Goal: Information Seeking & Learning: Learn about a topic

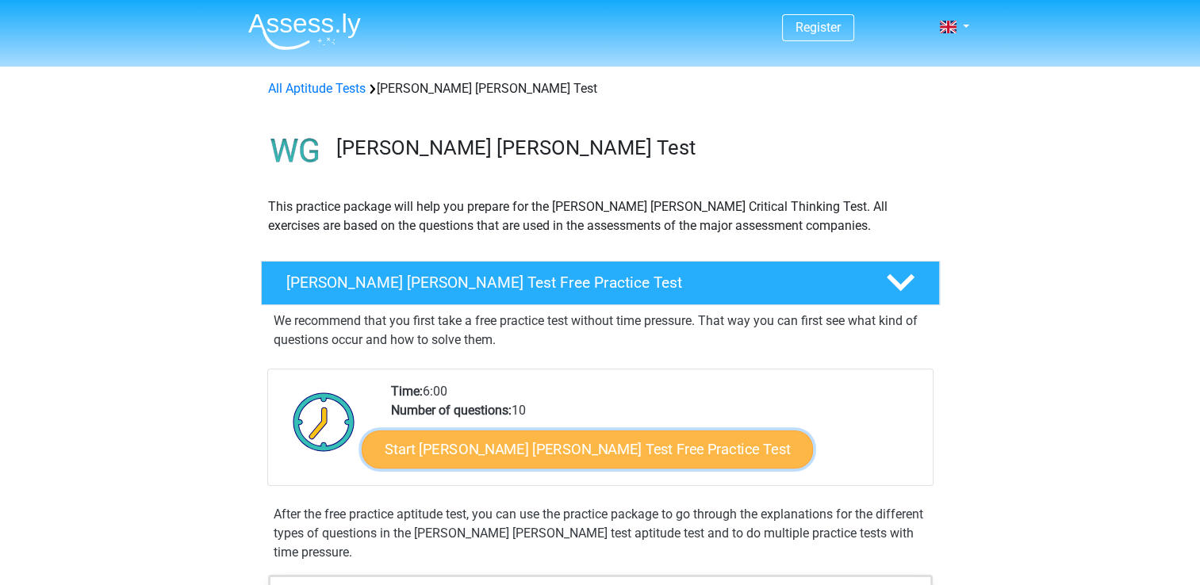
click at [471, 451] on link "Start [PERSON_NAME] [PERSON_NAME] Test Free Practice Test" at bounding box center [587, 450] width 451 height 38
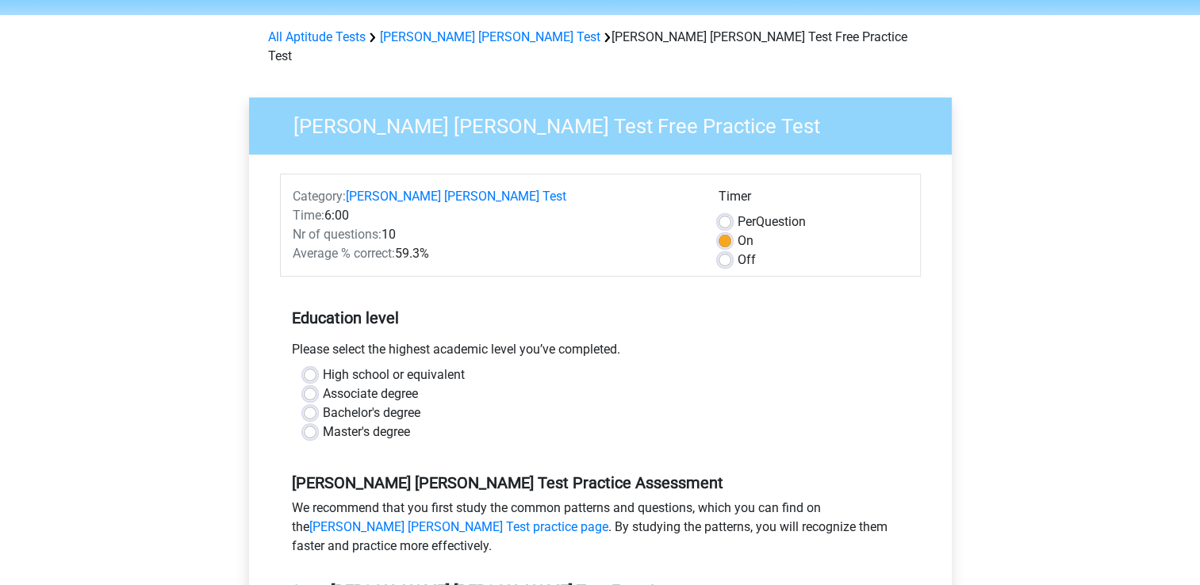
scroll to position [79, 0]
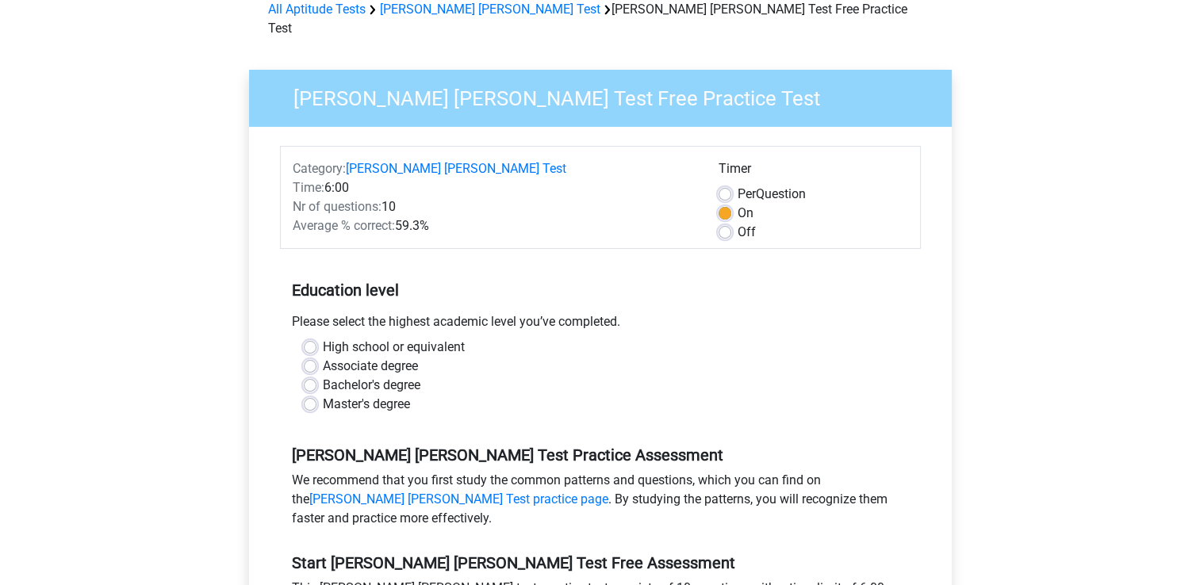
click at [317, 376] on div "Bachelor's degree" at bounding box center [600, 385] width 593 height 19
click at [323, 376] on label "Bachelor's degree" at bounding box center [372, 385] width 98 height 19
click at [305, 376] on input "Bachelor's degree" at bounding box center [310, 384] width 13 height 16
radio input "true"
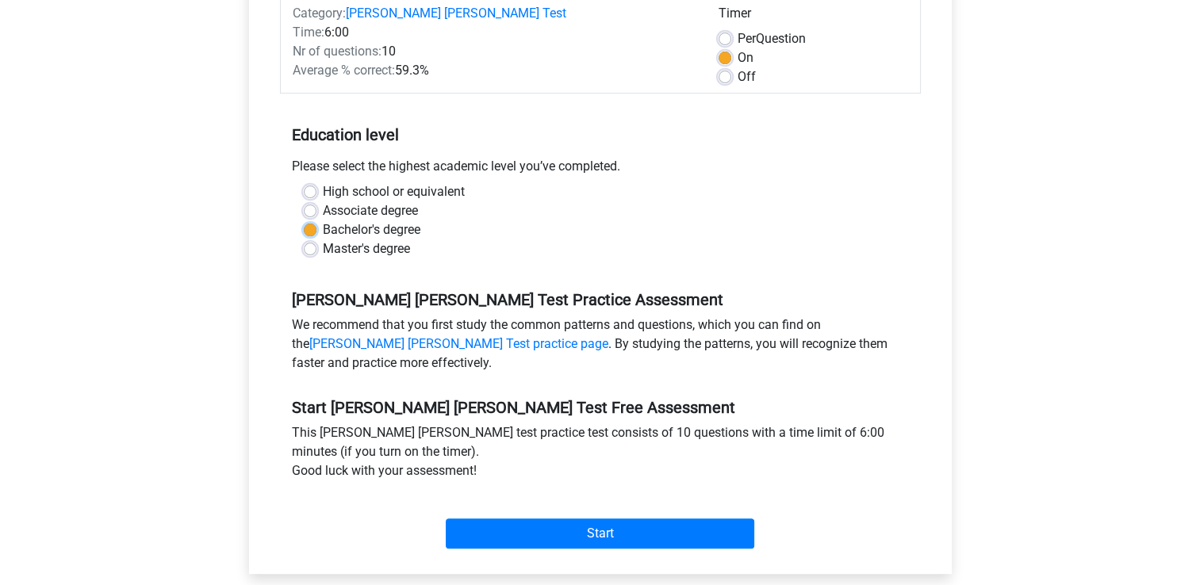
scroll to position [238, 0]
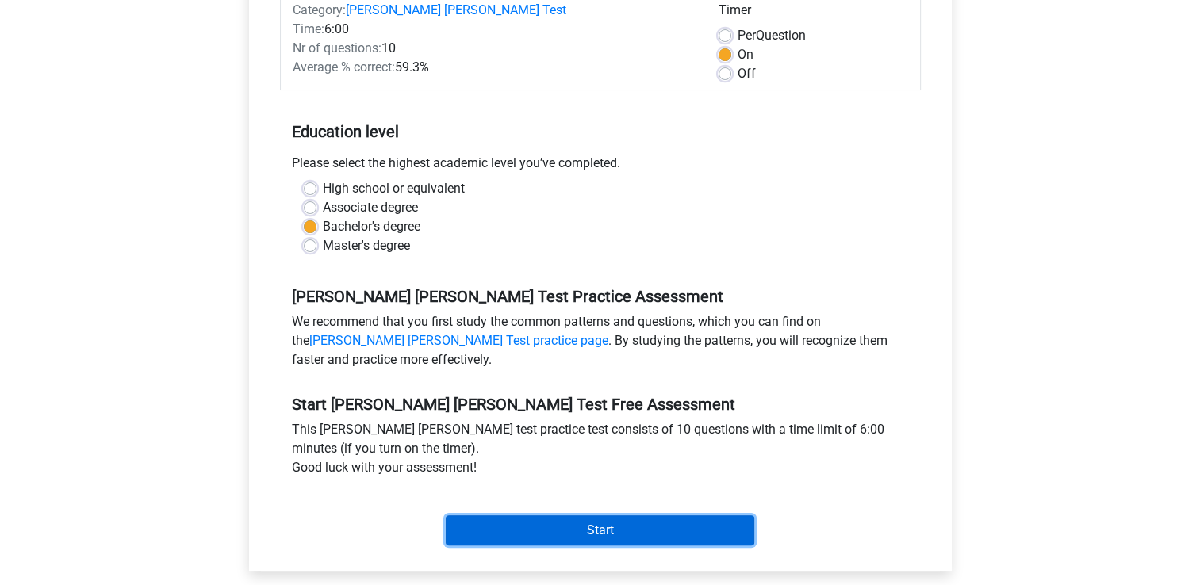
click at [608, 516] on input "Start" at bounding box center [600, 531] width 309 height 30
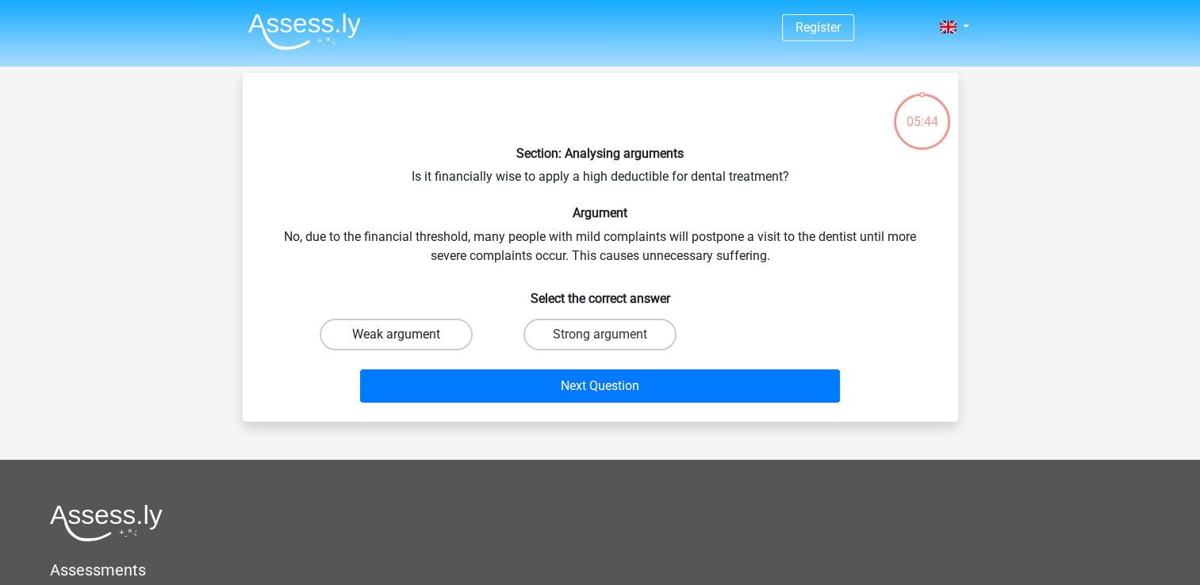
drag, startPoint x: 422, startPoint y: 343, endPoint x: 431, endPoint y: 344, distance: 9.6
click at [422, 337] on label "Weak argument" at bounding box center [396, 335] width 153 height 32
click at [406, 337] on input "Weak argument" at bounding box center [401, 340] width 10 height 10
radio input "true"
click at [429, 335] on label "Weak argument" at bounding box center [396, 335] width 153 height 32
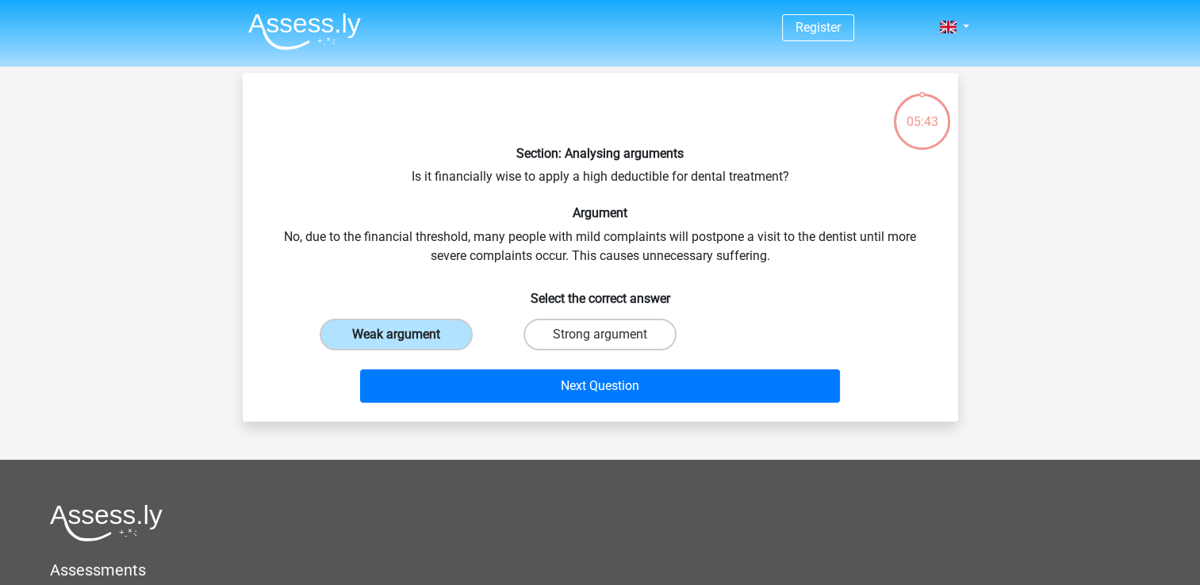
click at [406, 335] on input "Weak argument" at bounding box center [401, 340] width 10 height 10
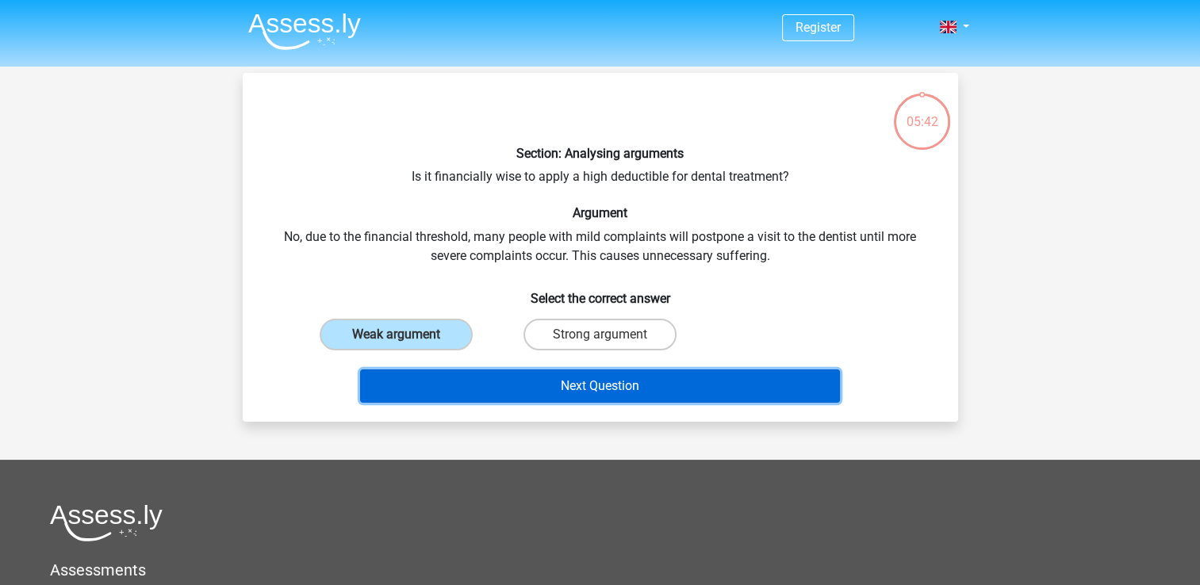
click at [616, 385] on button "Next Question" at bounding box center [600, 386] width 480 height 33
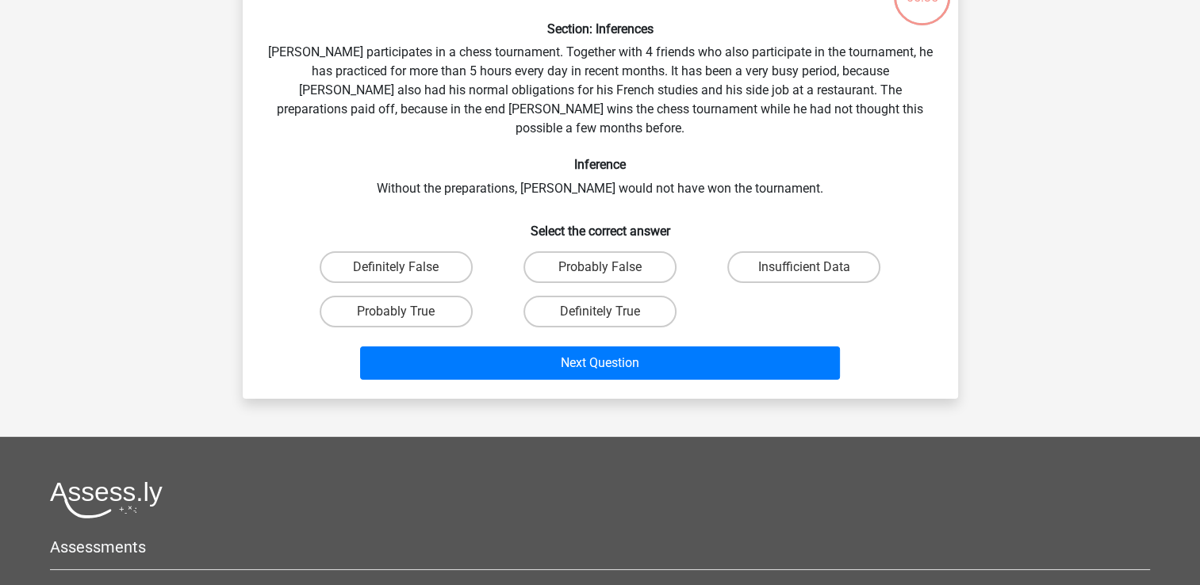
scroll to position [152, 0]
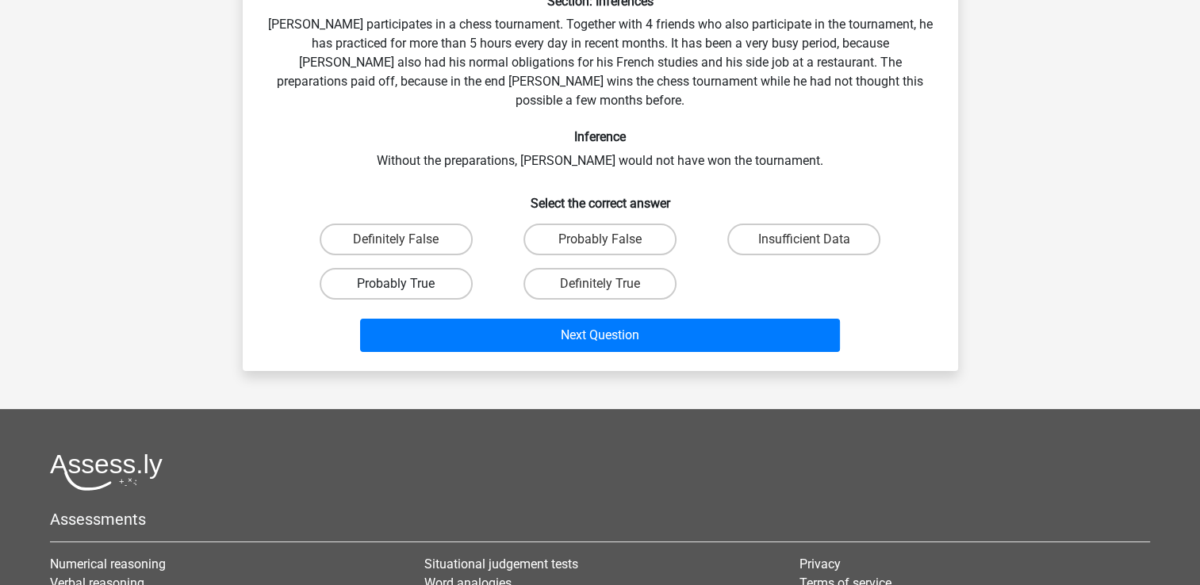
click at [446, 268] on label "Probably True" at bounding box center [396, 284] width 153 height 32
click at [406, 284] on input "Probably True" at bounding box center [401, 289] width 10 height 10
radio input "true"
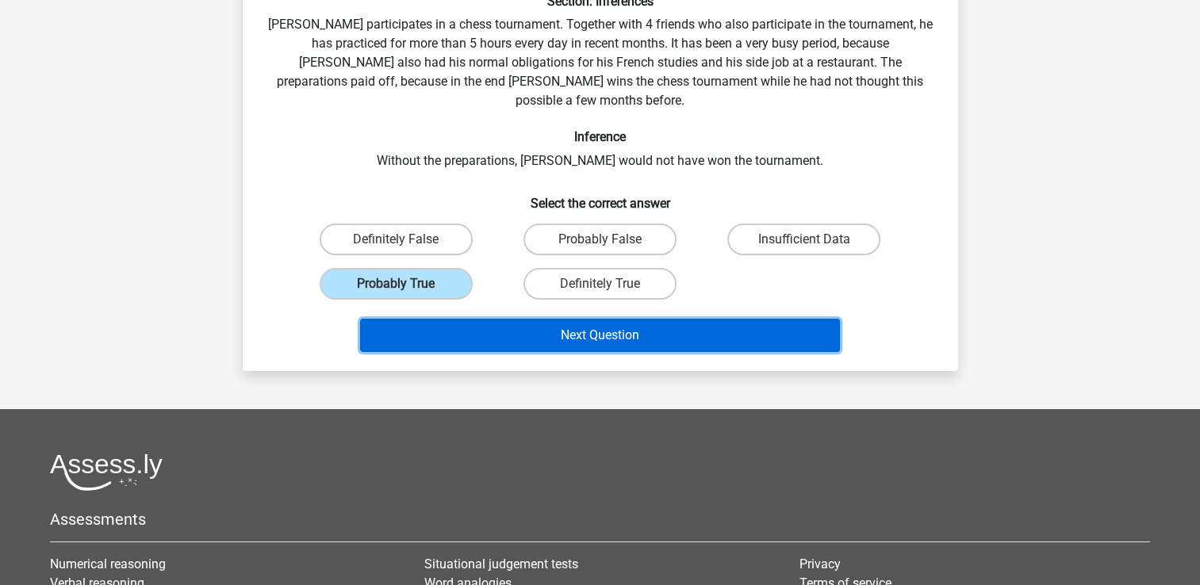
click at [586, 319] on button "Next Question" at bounding box center [600, 335] width 480 height 33
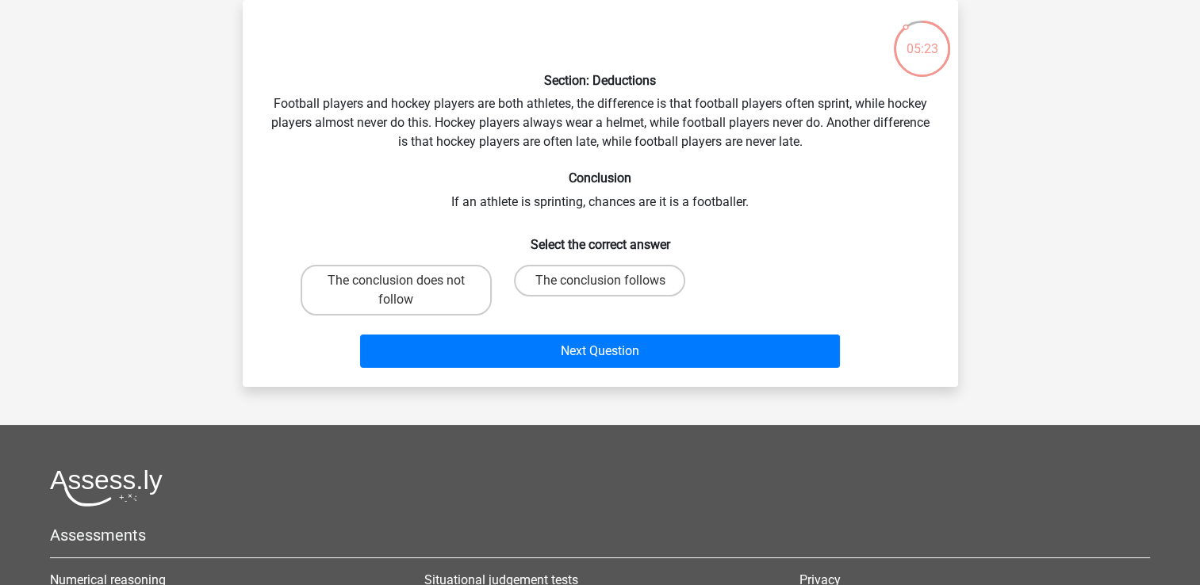
scroll to position [0, 0]
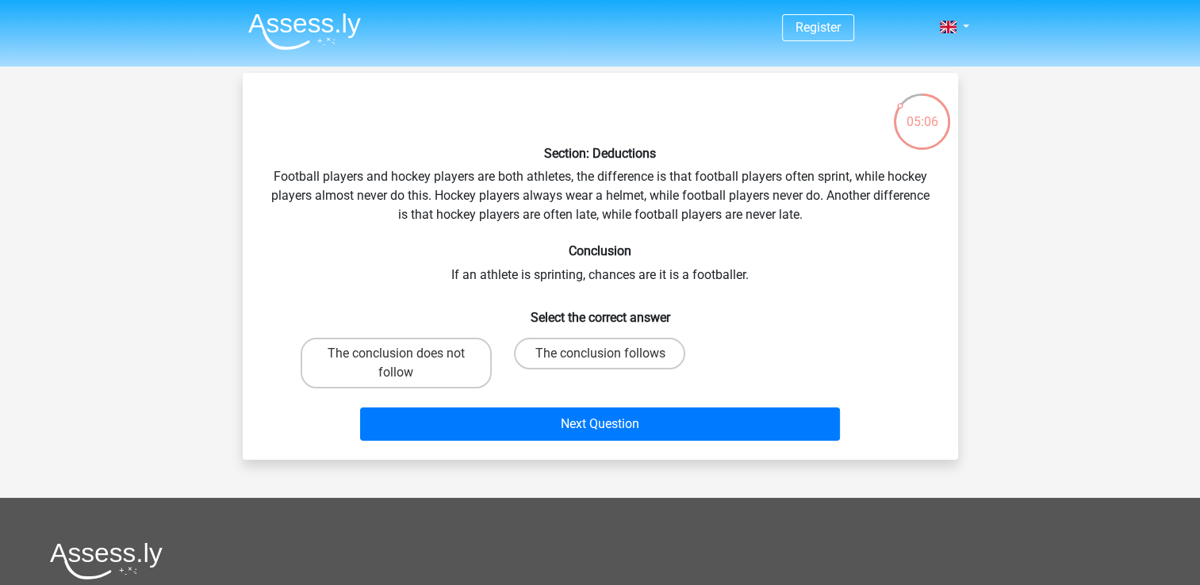
click at [400, 358] on input "The conclusion does not follow" at bounding box center [401, 359] width 10 height 10
radio input "true"
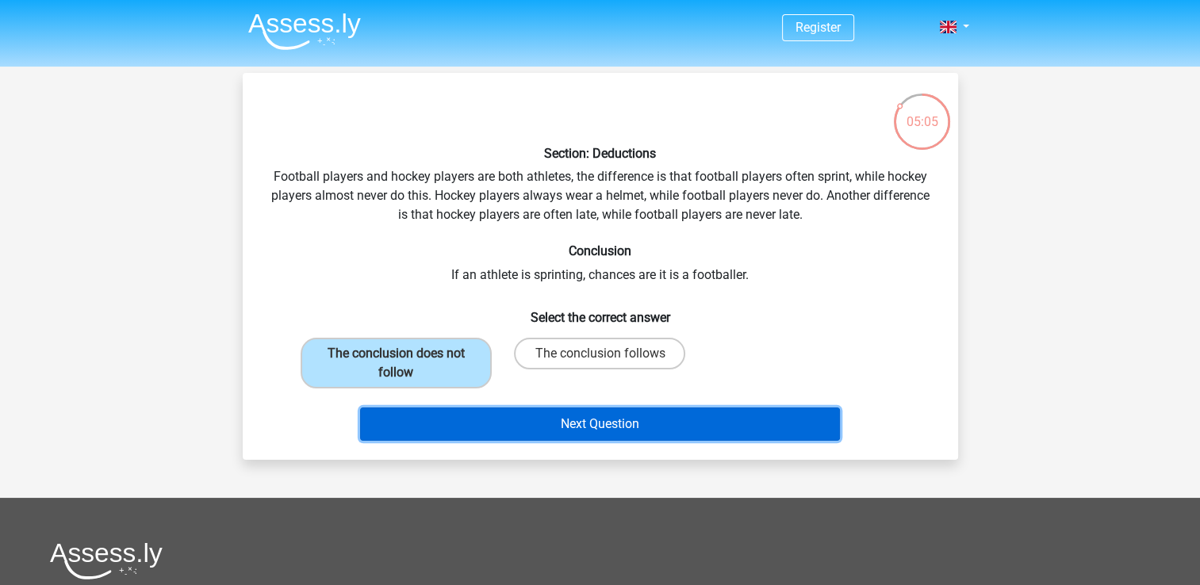
click at [597, 434] on button "Next Question" at bounding box center [600, 424] width 480 height 33
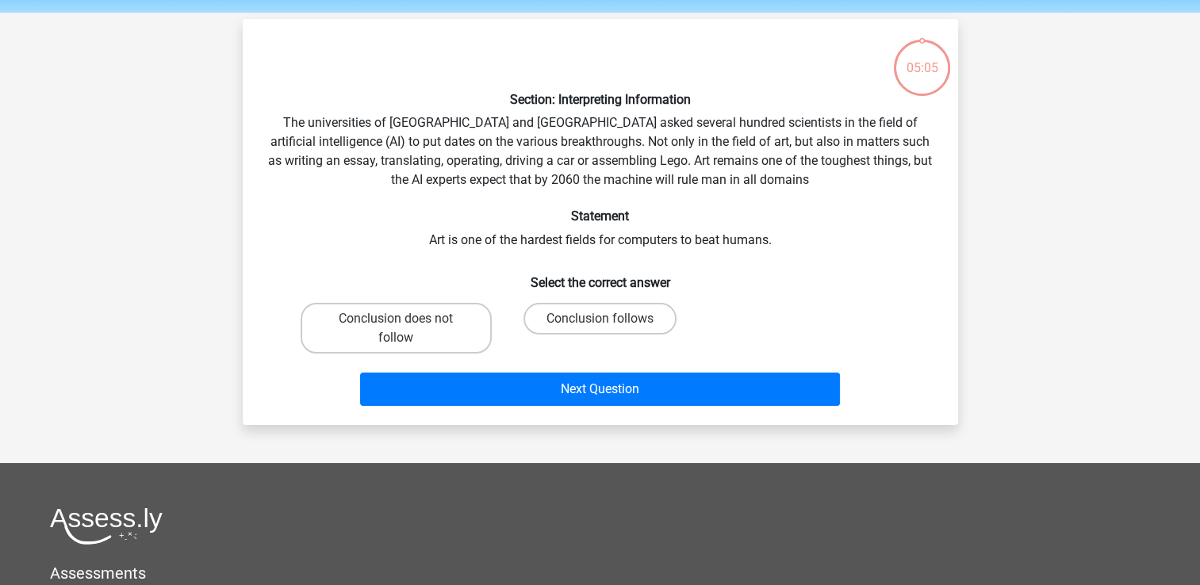
scroll to position [73, 0]
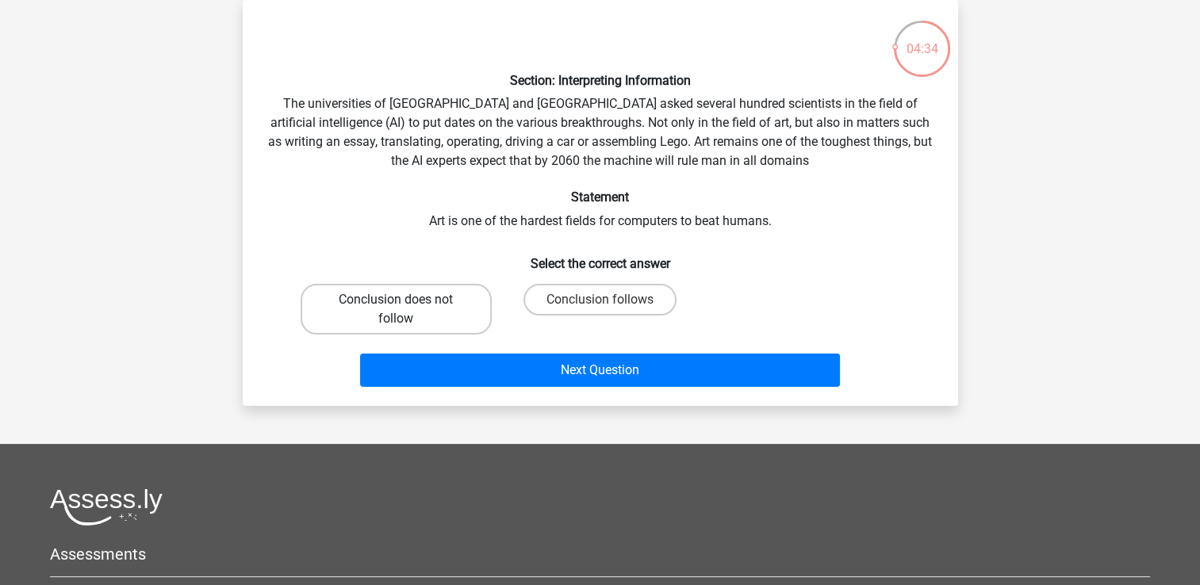
click at [432, 297] on label "Conclusion does not follow" at bounding box center [396, 309] width 191 height 51
click at [406, 300] on input "Conclusion does not follow" at bounding box center [401, 305] width 10 height 10
radio input "true"
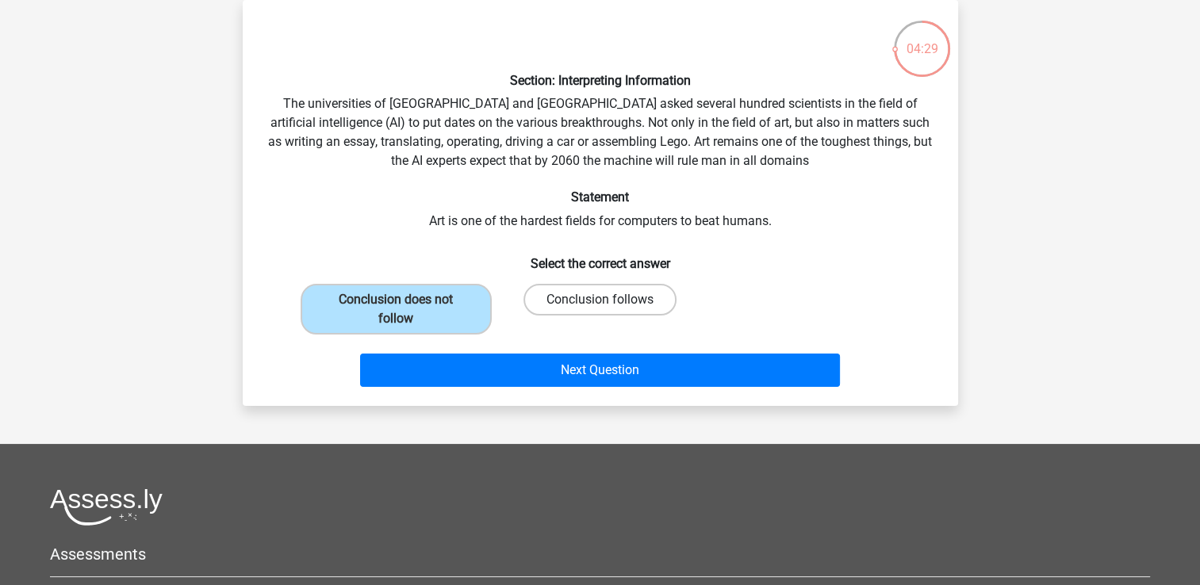
click at [581, 293] on label "Conclusion follows" at bounding box center [599, 300] width 153 height 32
click at [600, 300] on input "Conclusion follows" at bounding box center [605, 305] width 10 height 10
radio input "true"
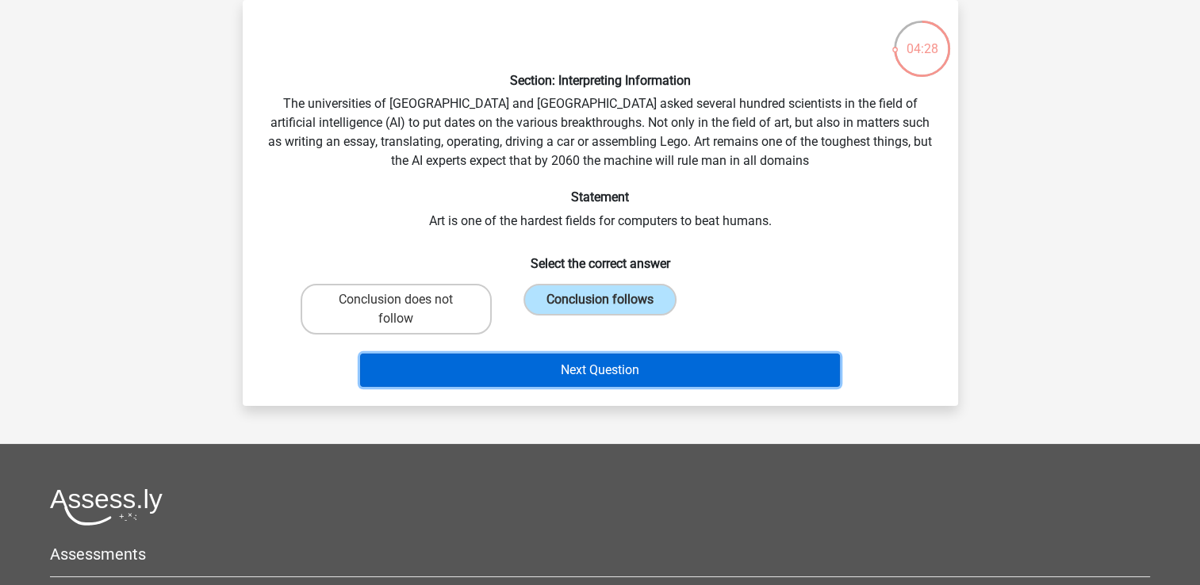
click at [606, 363] on button "Next Question" at bounding box center [600, 370] width 480 height 33
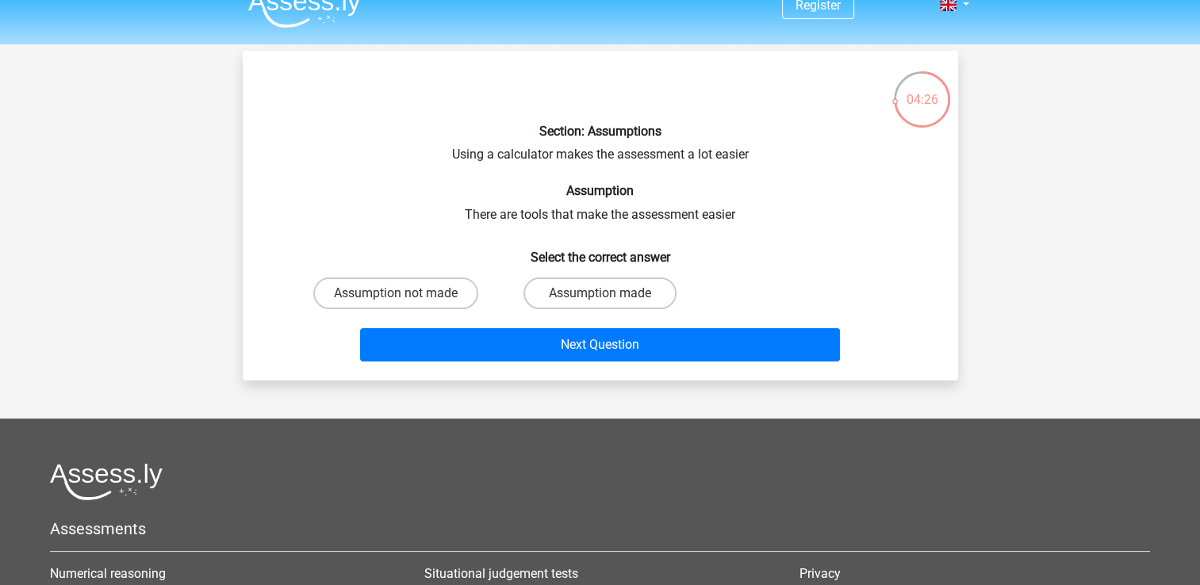
scroll to position [0, 0]
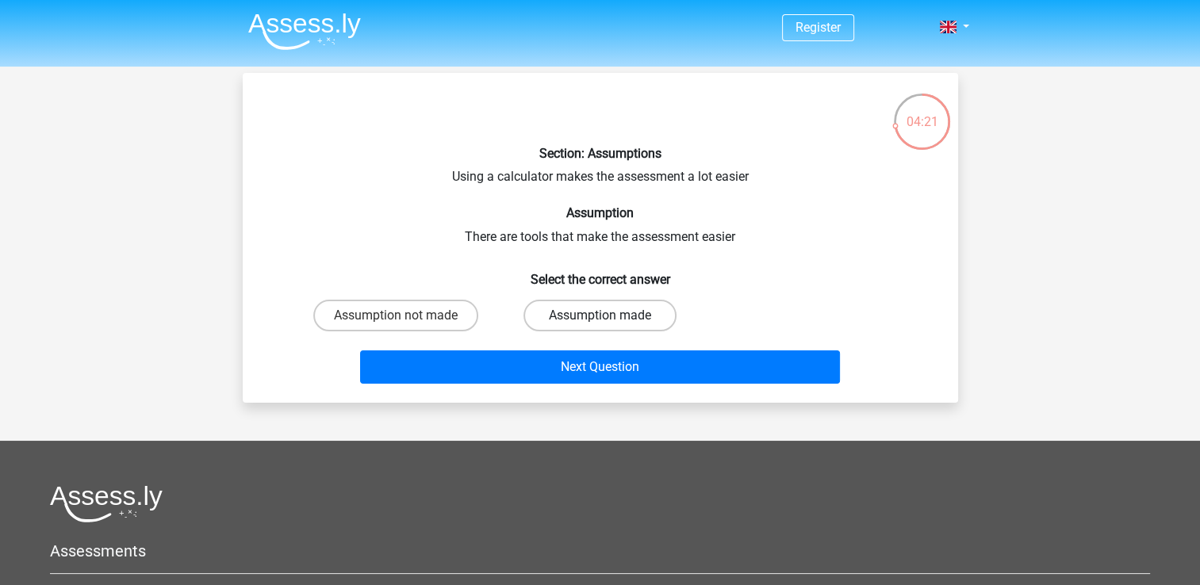
click at [573, 317] on label "Assumption made" at bounding box center [599, 316] width 153 height 32
click at [600, 317] on input "Assumption made" at bounding box center [605, 321] width 10 height 10
radio input "true"
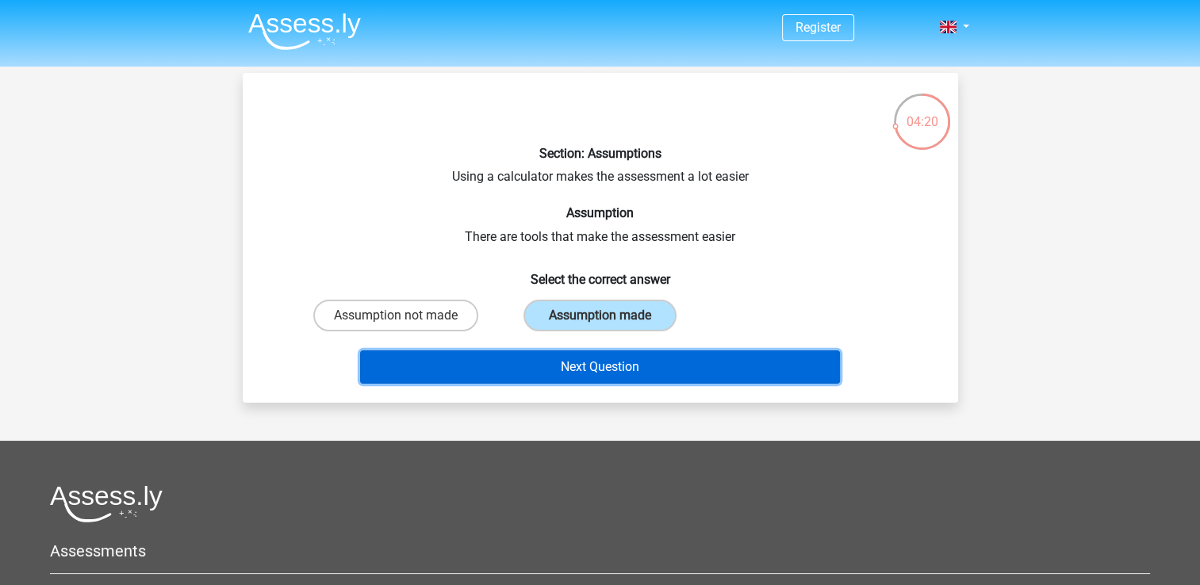
click at [606, 370] on button "Next Question" at bounding box center [600, 367] width 480 height 33
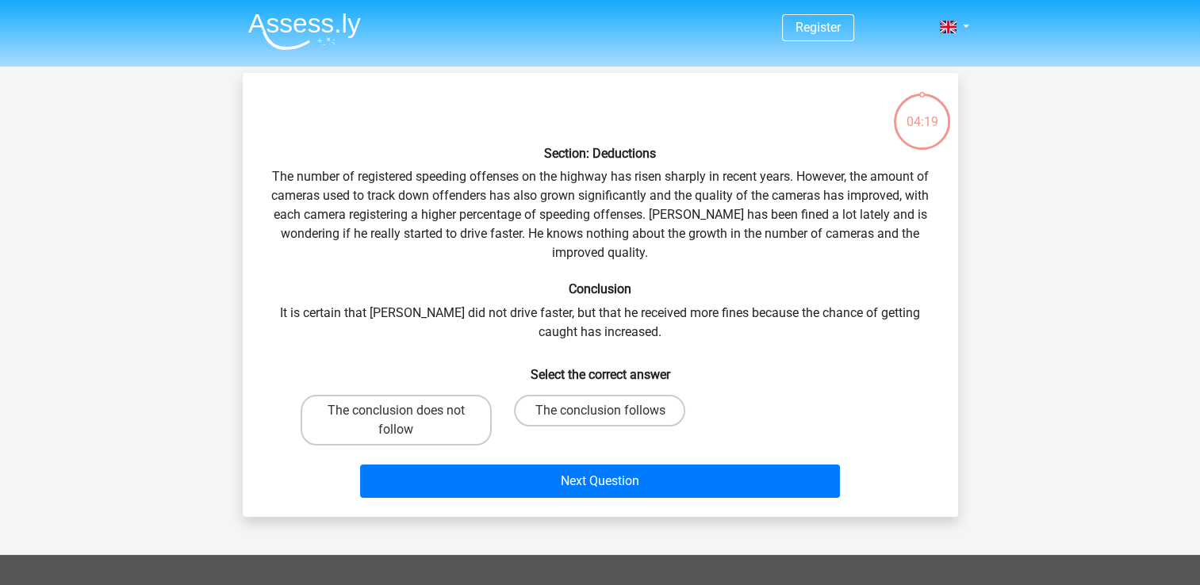
scroll to position [73, 0]
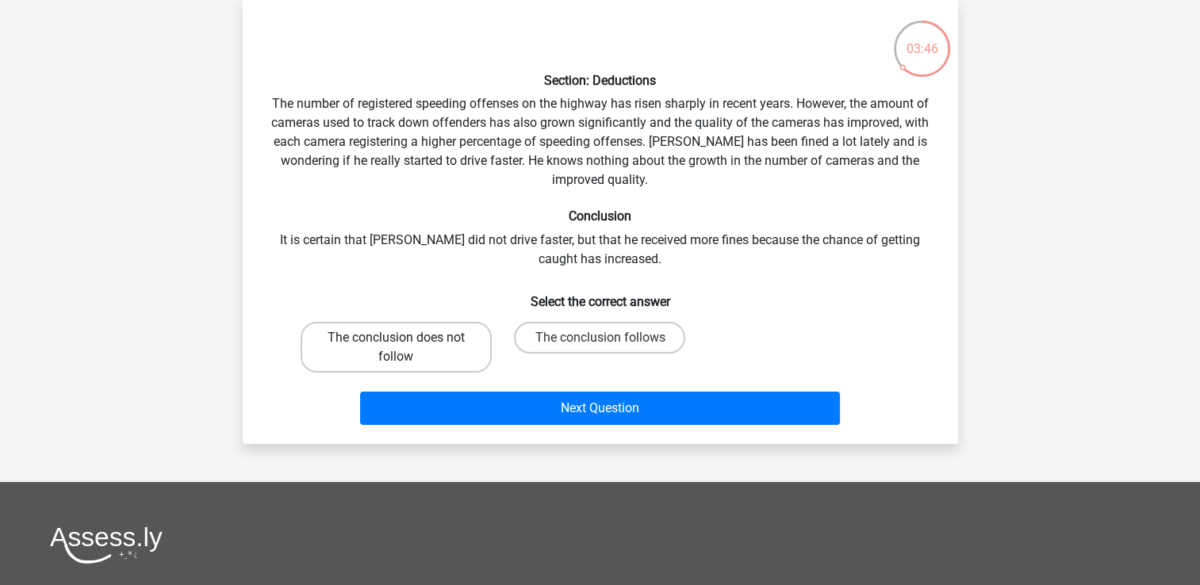
click at [443, 348] on label "The conclusion does not follow" at bounding box center [396, 347] width 191 height 51
click at [406, 348] on input "The conclusion does not follow" at bounding box center [401, 343] width 10 height 10
radio input "true"
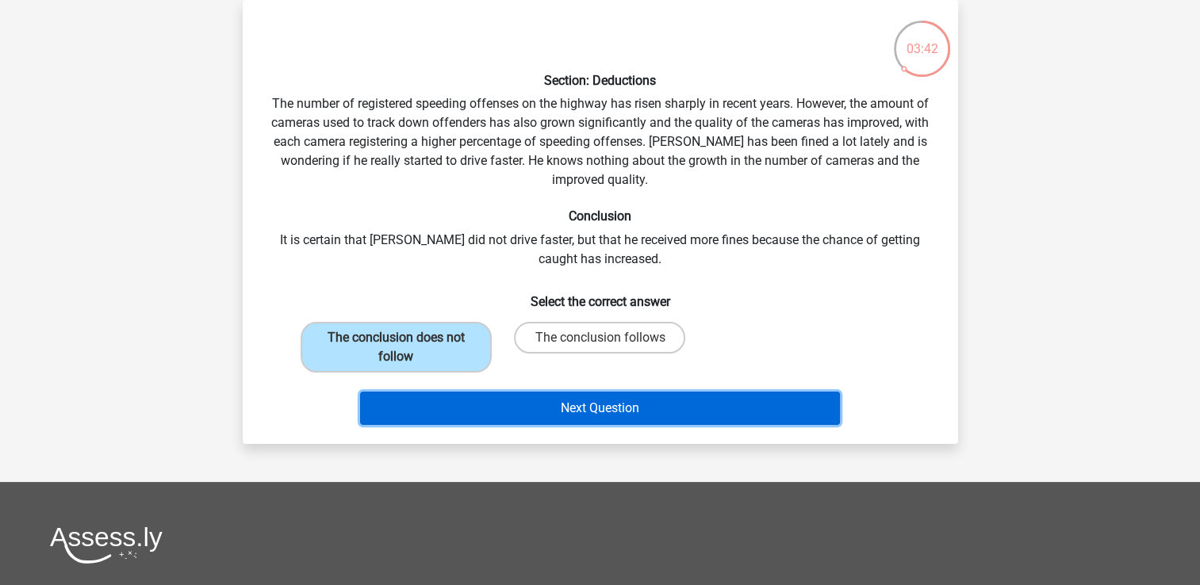
click at [539, 411] on button "Next Question" at bounding box center [600, 408] width 480 height 33
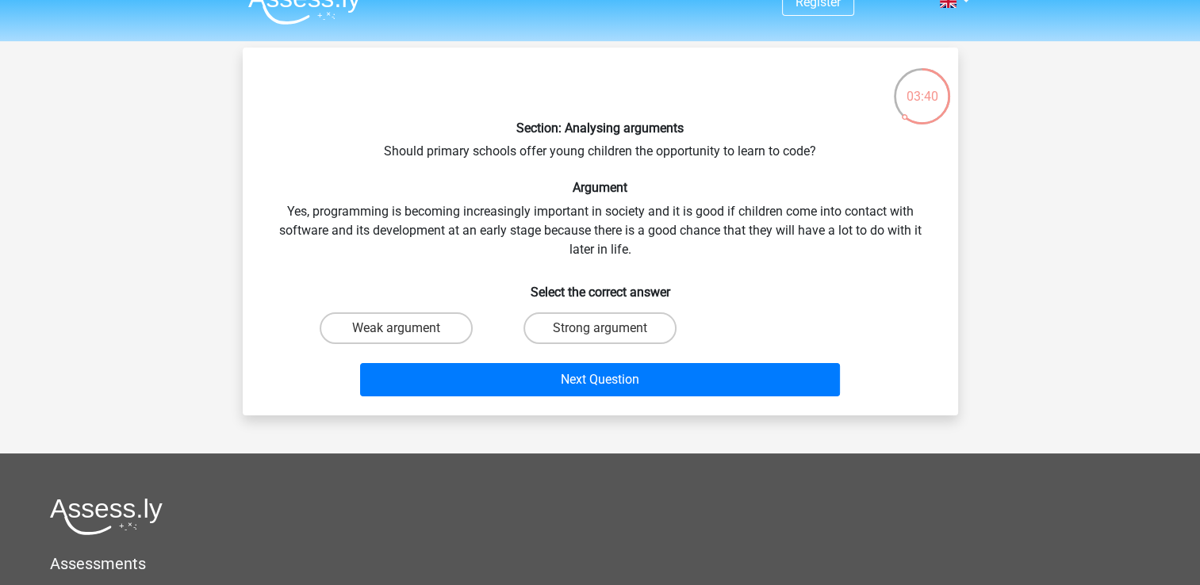
scroll to position [0, 0]
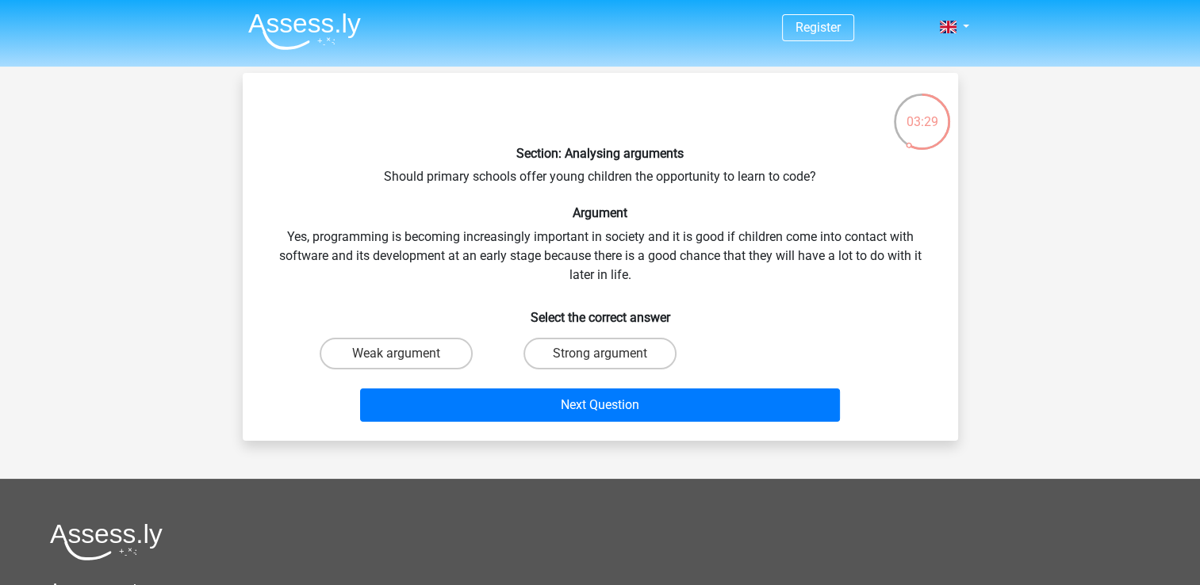
click at [581, 373] on div "Section: Analysing arguments Should primary schools offer young children the op…" at bounding box center [600, 257] width 703 height 343
click at [587, 360] on label "Strong argument" at bounding box center [599, 354] width 153 height 32
click at [600, 360] on input "Strong argument" at bounding box center [605, 359] width 10 height 10
radio input "true"
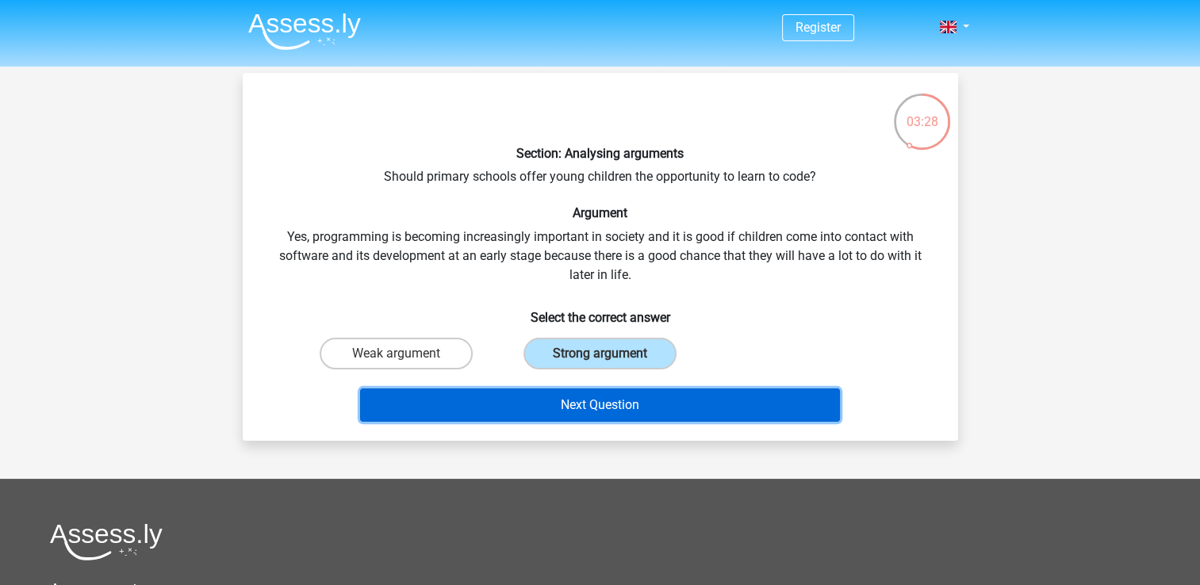
click at [609, 411] on button "Next Question" at bounding box center [600, 405] width 480 height 33
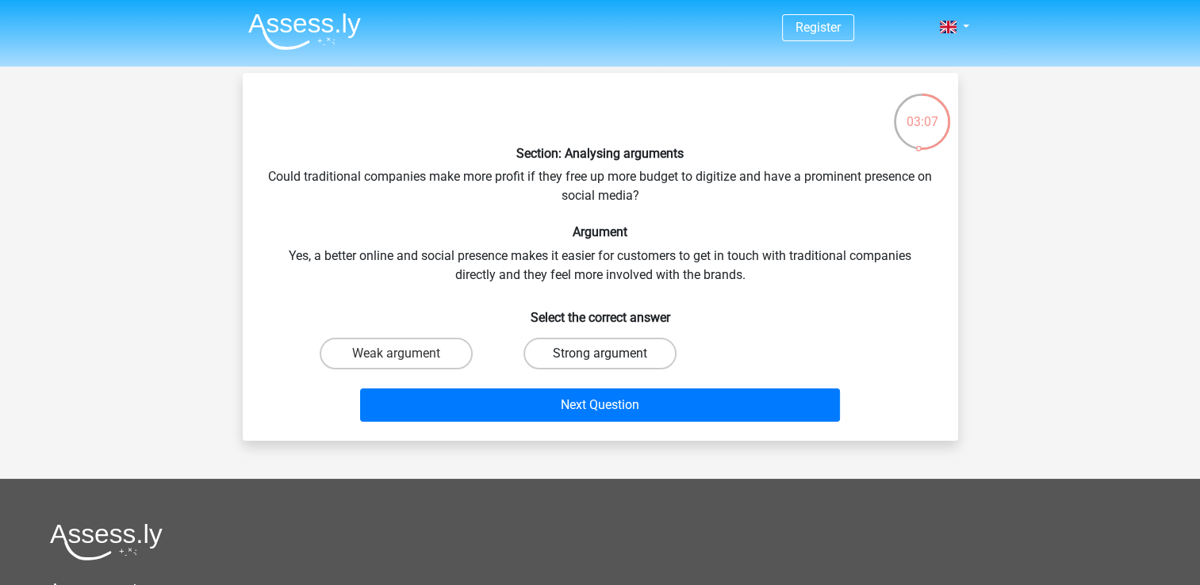
click at [574, 345] on label "Strong argument" at bounding box center [599, 354] width 153 height 32
click at [600, 354] on input "Strong argument" at bounding box center [605, 359] width 10 height 10
radio input "true"
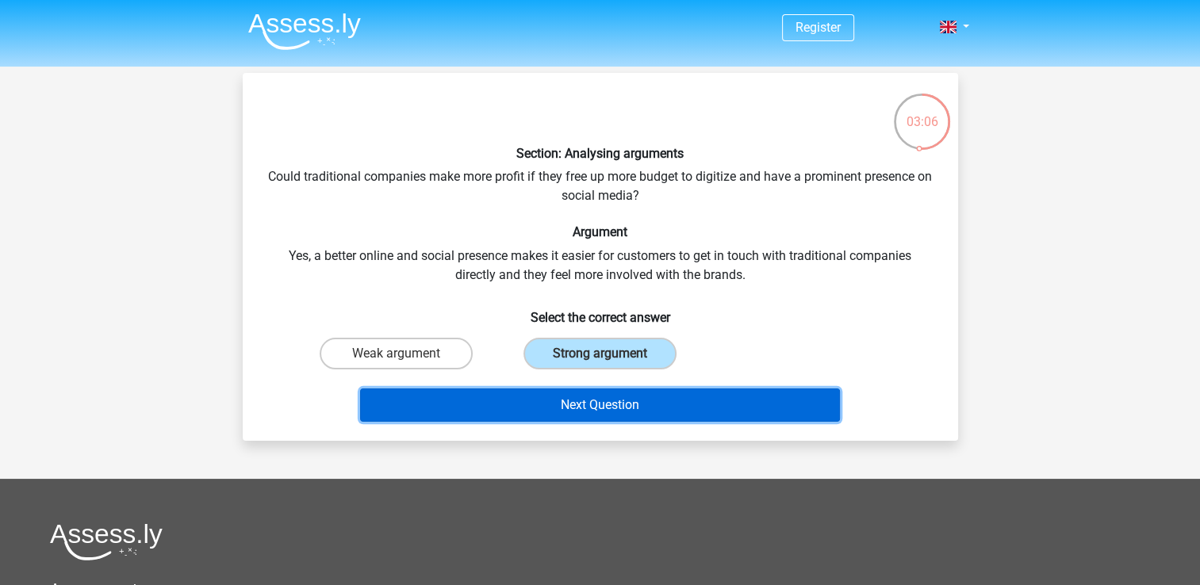
click at [598, 398] on button "Next Question" at bounding box center [600, 405] width 480 height 33
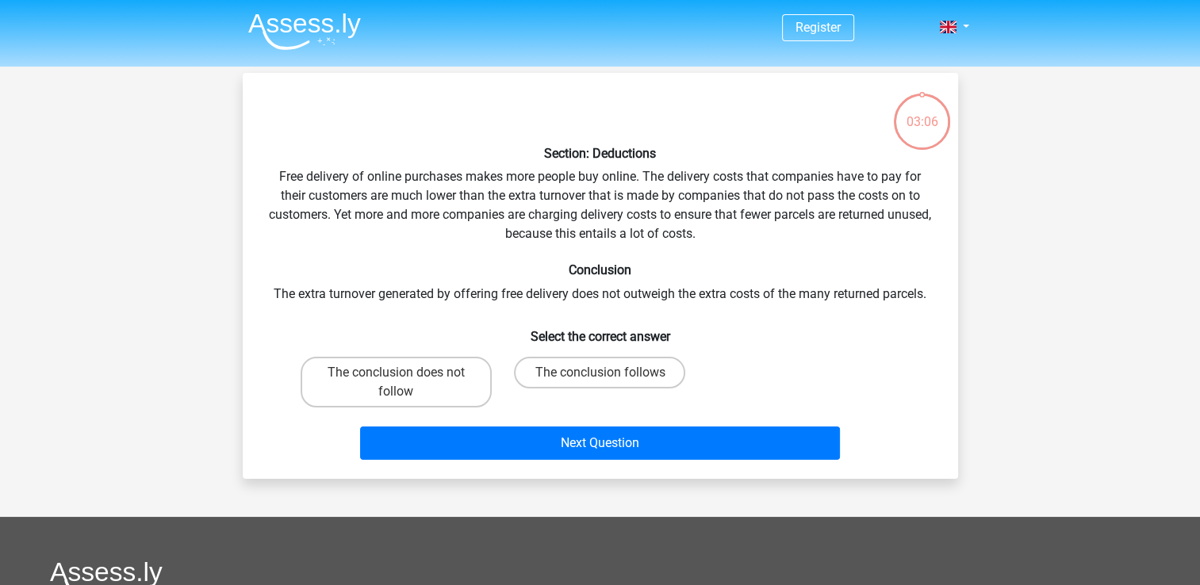
scroll to position [73, 0]
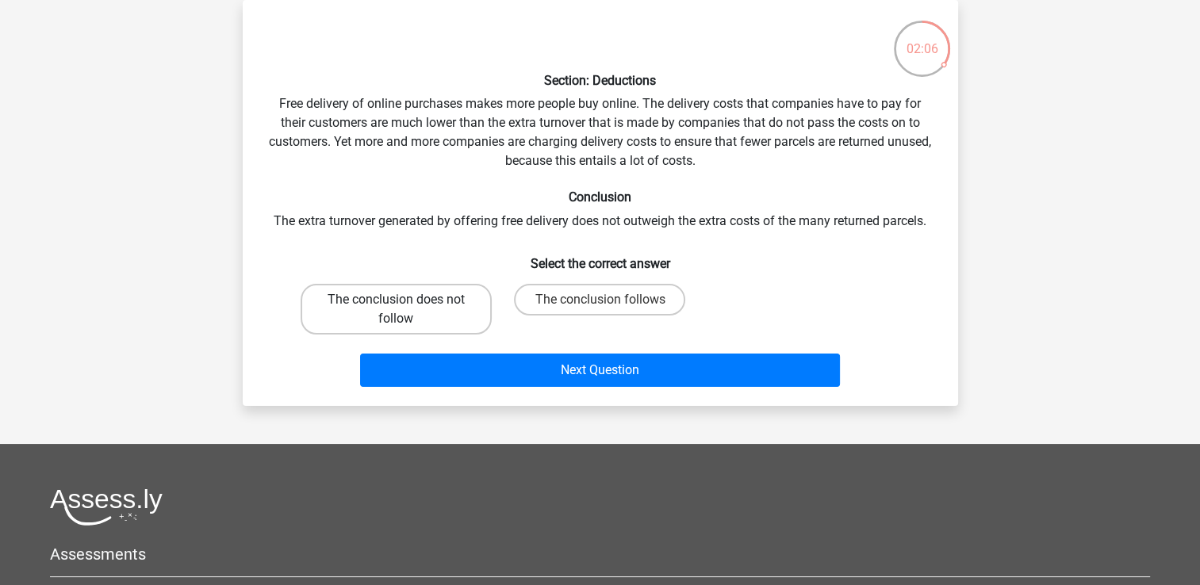
drag, startPoint x: 420, startPoint y: 303, endPoint x: 428, endPoint y: 307, distance: 8.9
click at [421, 303] on label "The conclusion does not follow" at bounding box center [396, 309] width 191 height 51
click at [406, 303] on input "The conclusion does not follow" at bounding box center [401, 305] width 10 height 10
radio input "true"
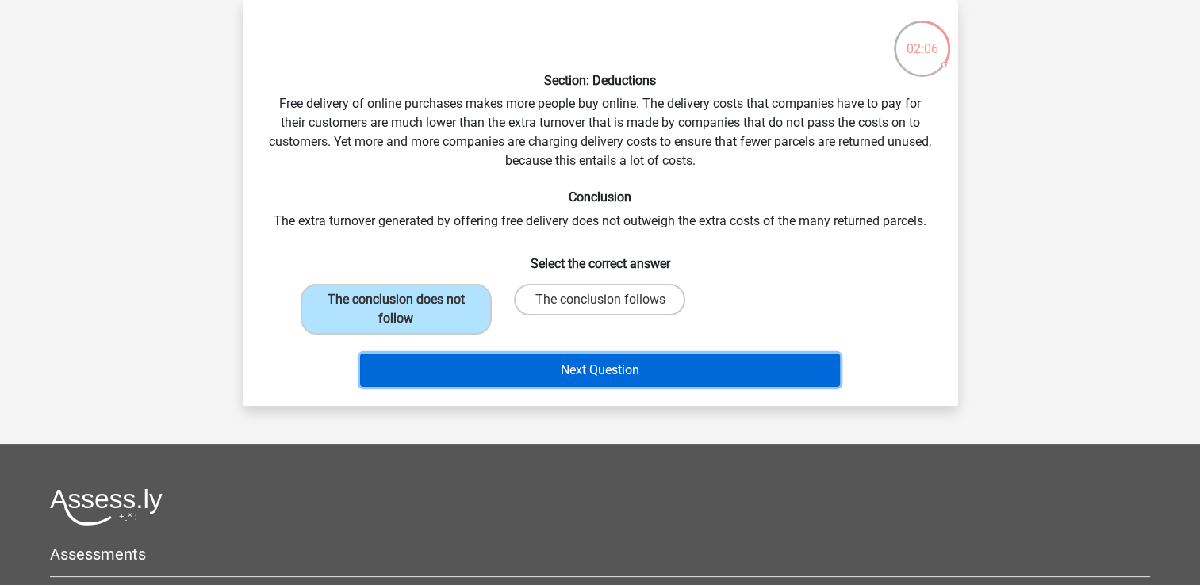
click at [535, 374] on button "Next Question" at bounding box center [600, 370] width 480 height 33
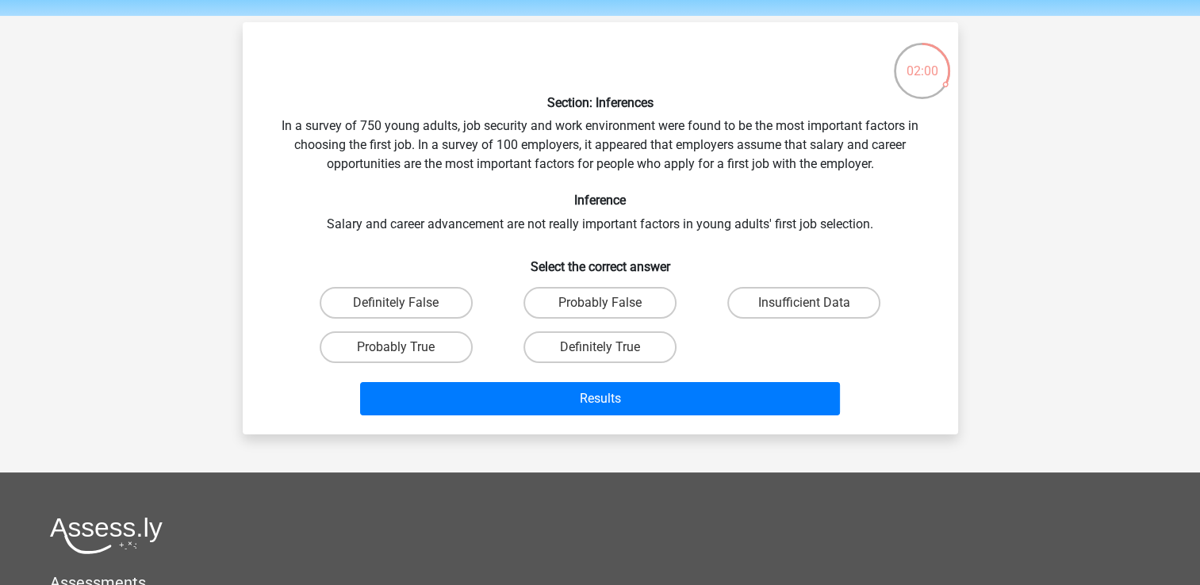
scroll to position [79, 0]
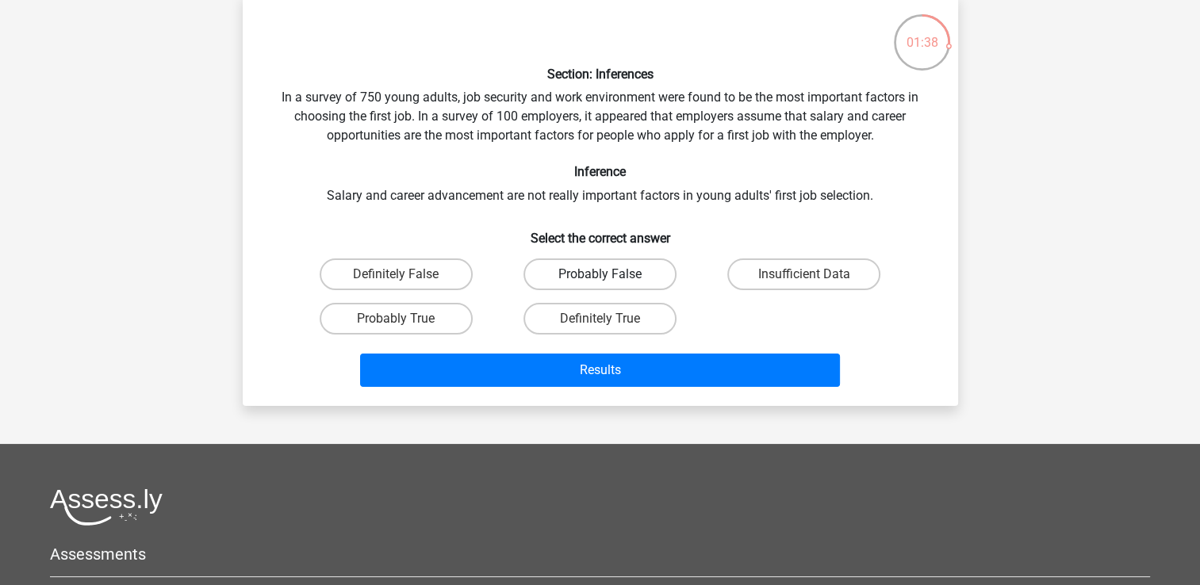
click at [601, 271] on label "Probably False" at bounding box center [599, 275] width 153 height 32
click at [601, 274] on input "Probably False" at bounding box center [605, 279] width 10 height 10
radio input "true"
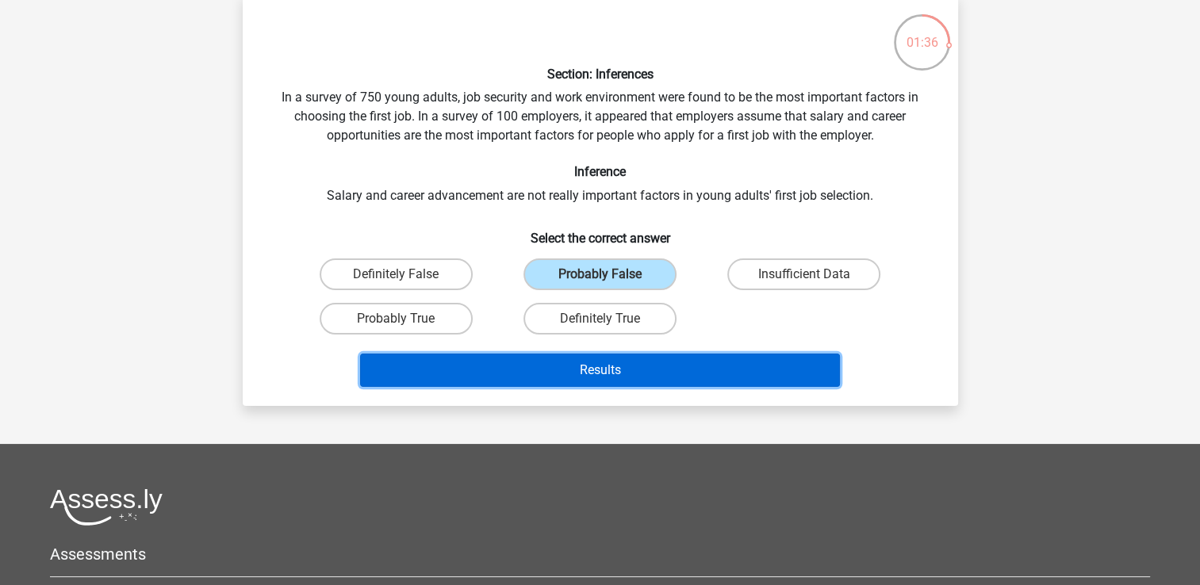
click at [644, 363] on button "Results" at bounding box center [600, 370] width 480 height 33
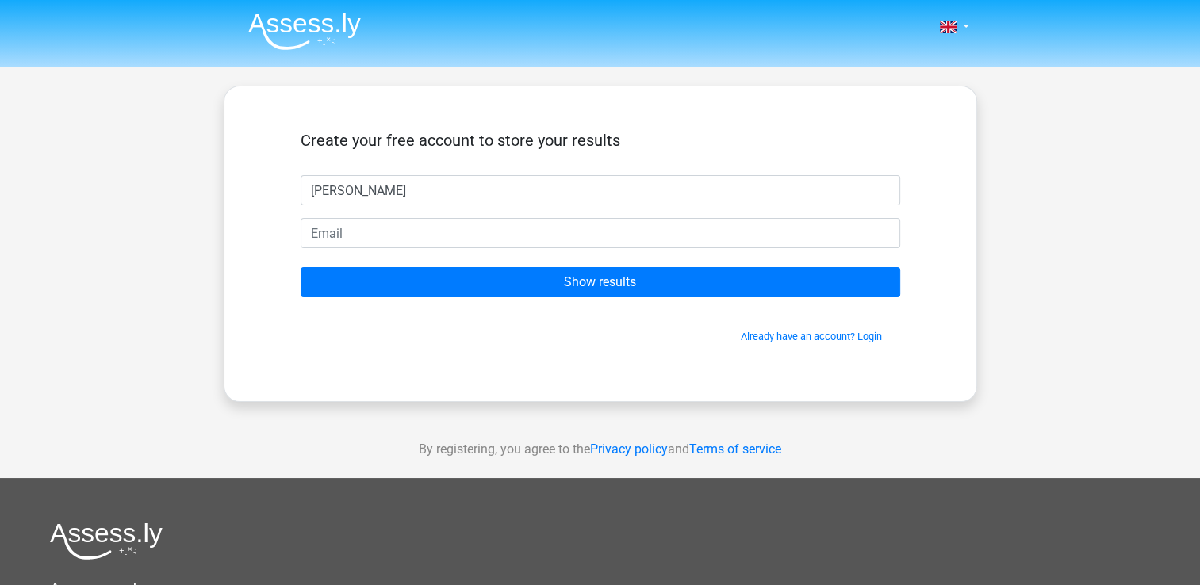
type input "Martin"
click at [667, 212] on form "Create your free account to store your results Martin Show results Already have…" at bounding box center [601, 237] width 600 height 213
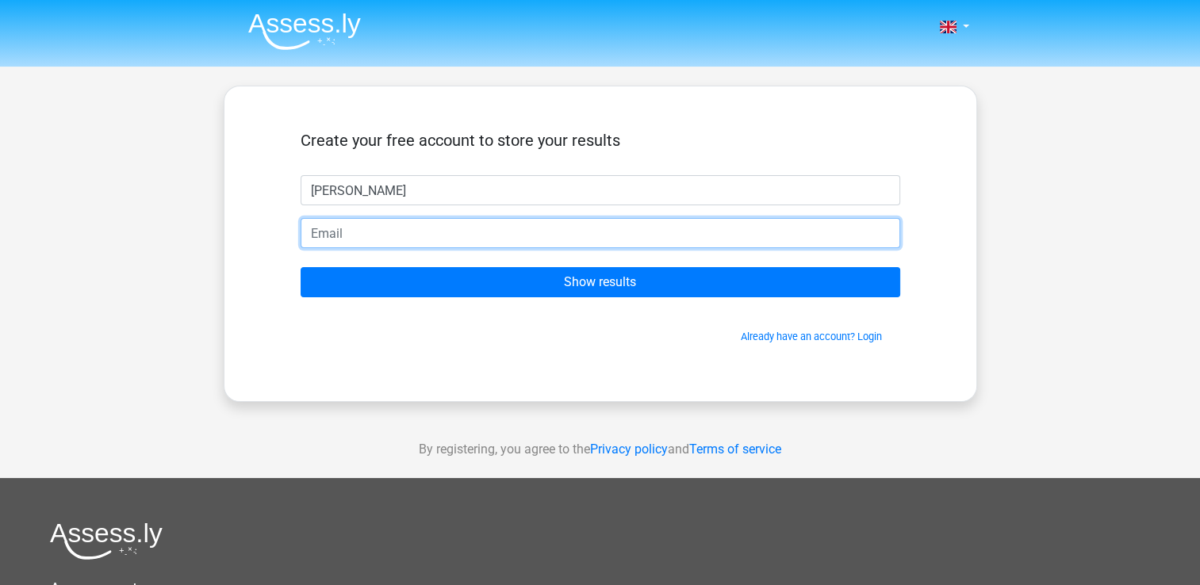
click at [685, 234] on input "email" at bounding box center [601, 233] width 600 height 30
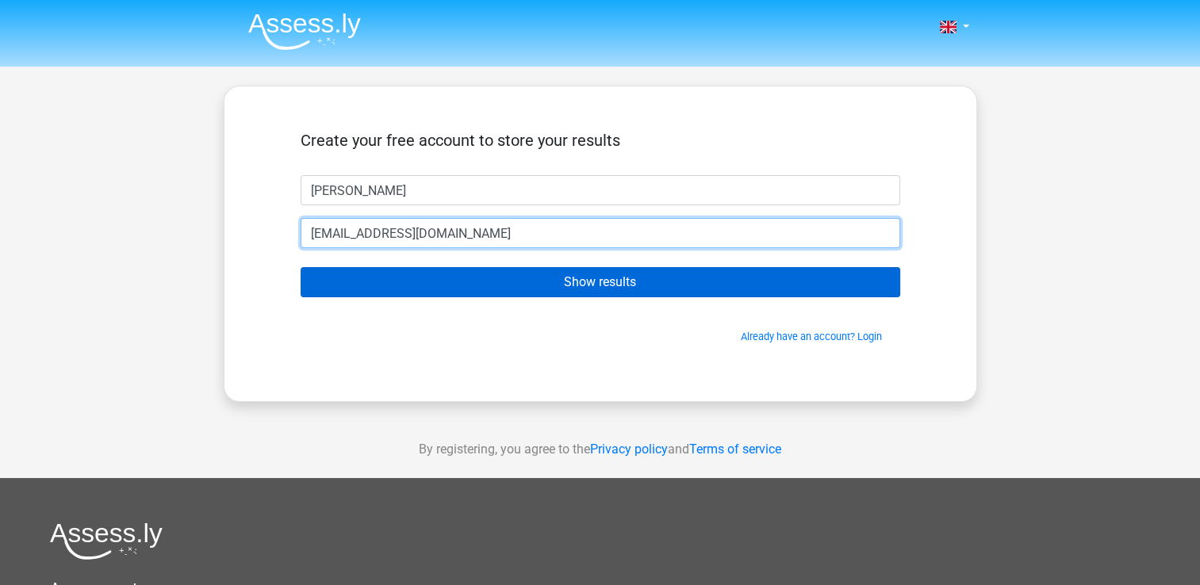
type input "mhilton333@gmail.com"
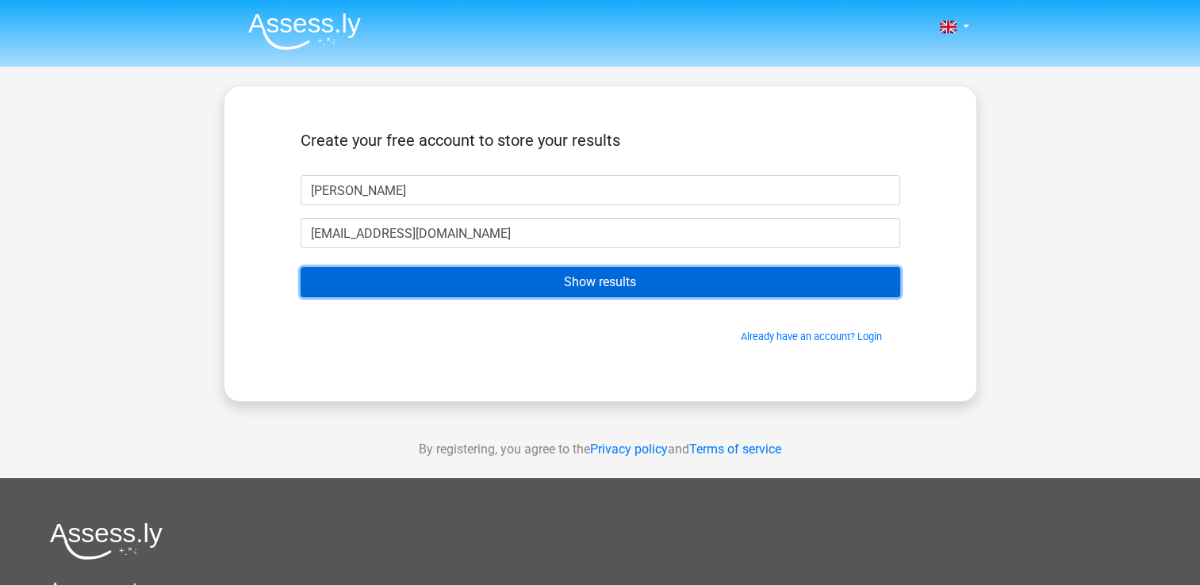
click at [605, 290] on input "Show results" at bounding box center [601, 282] width 600 height 30
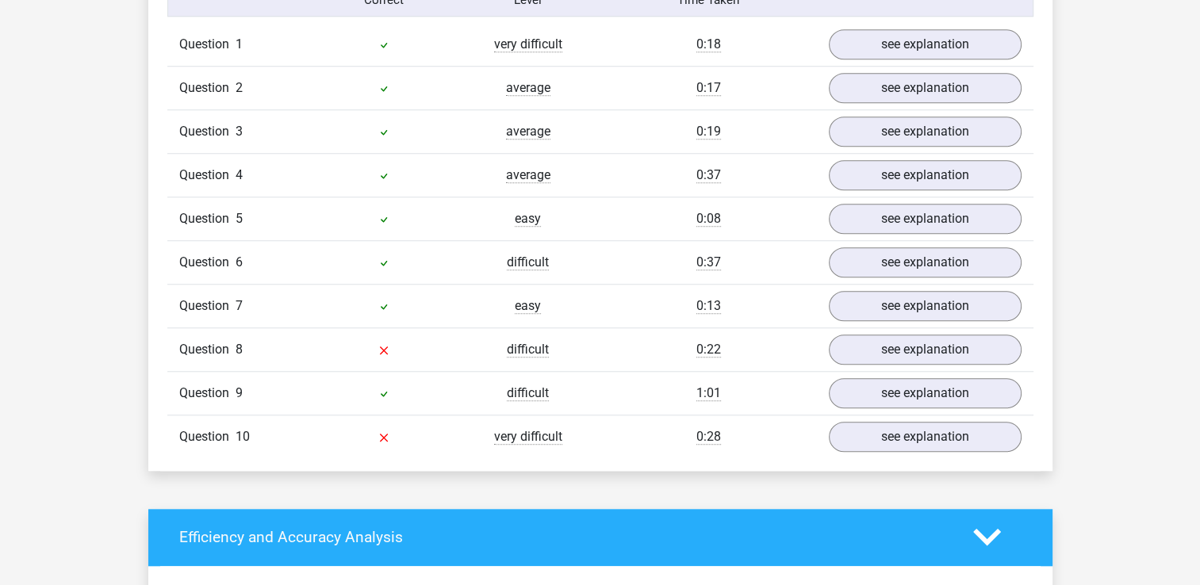
scroll to position [1190, 0]
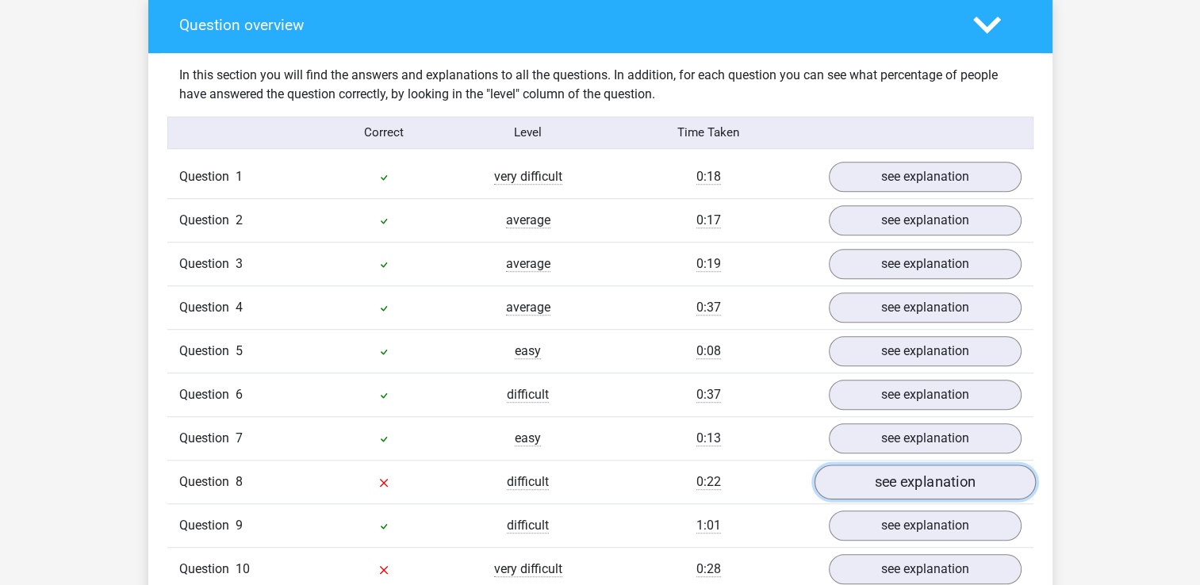
click at [882, 465] on link "see explanation" at bounding box center [924, 482] width 221 height 35
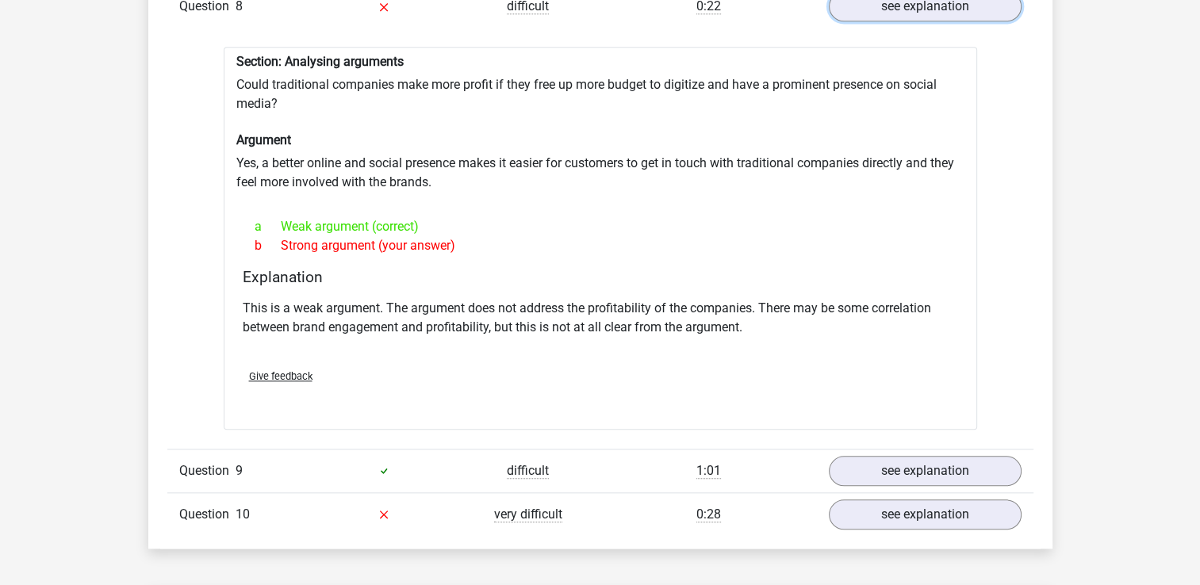
scroll to position [1824, 0]
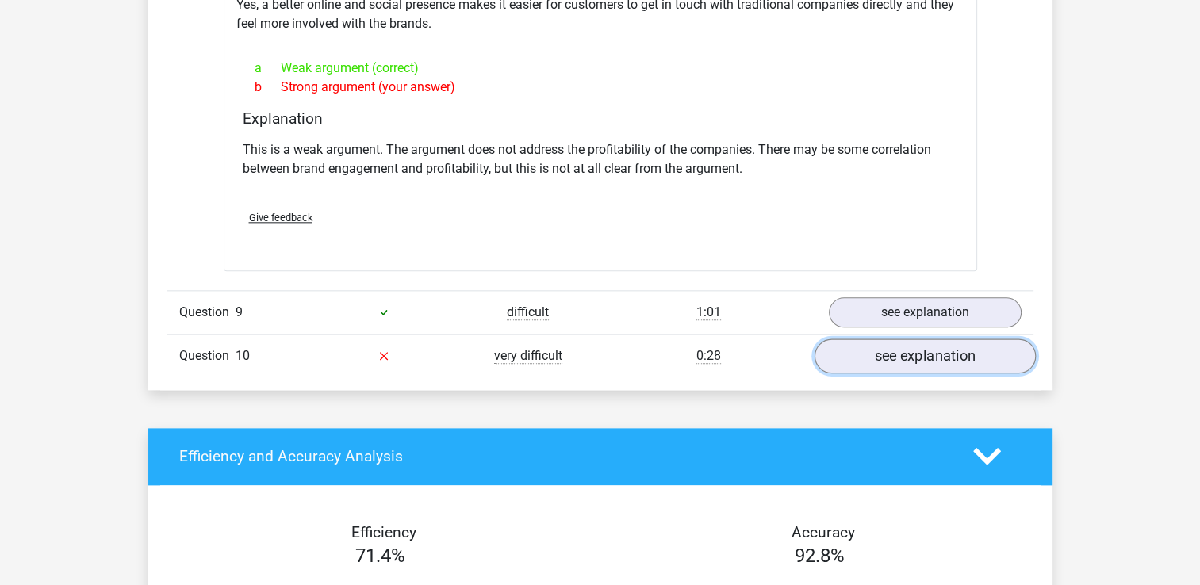
click at [880, 339] on link "see explanation" at bounding box center [924, 356] width 221 height 35
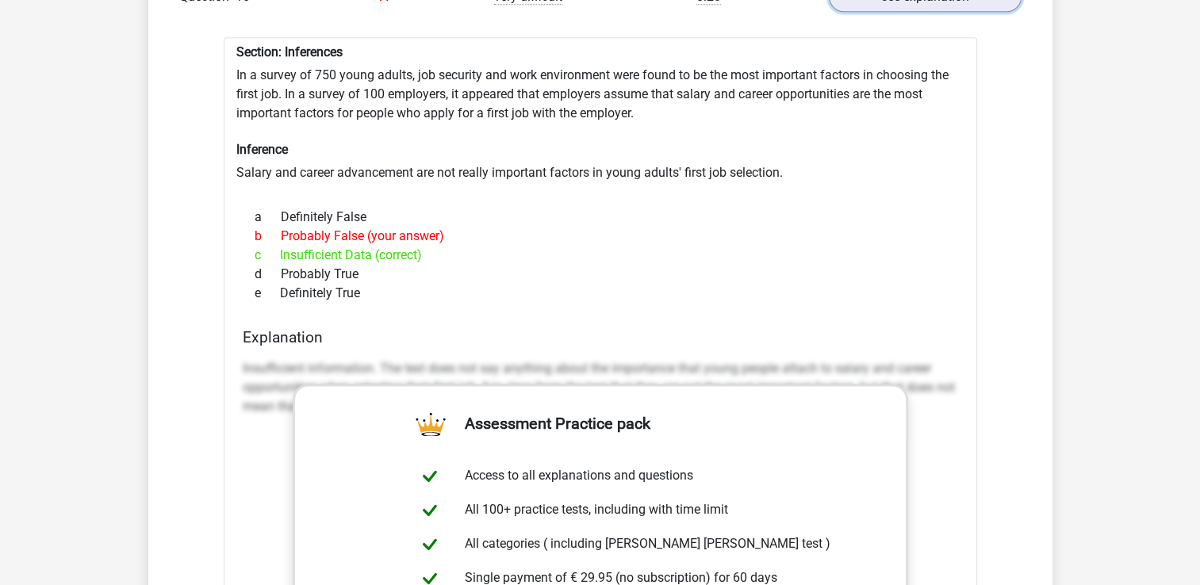
scroll to position [2300, 0]
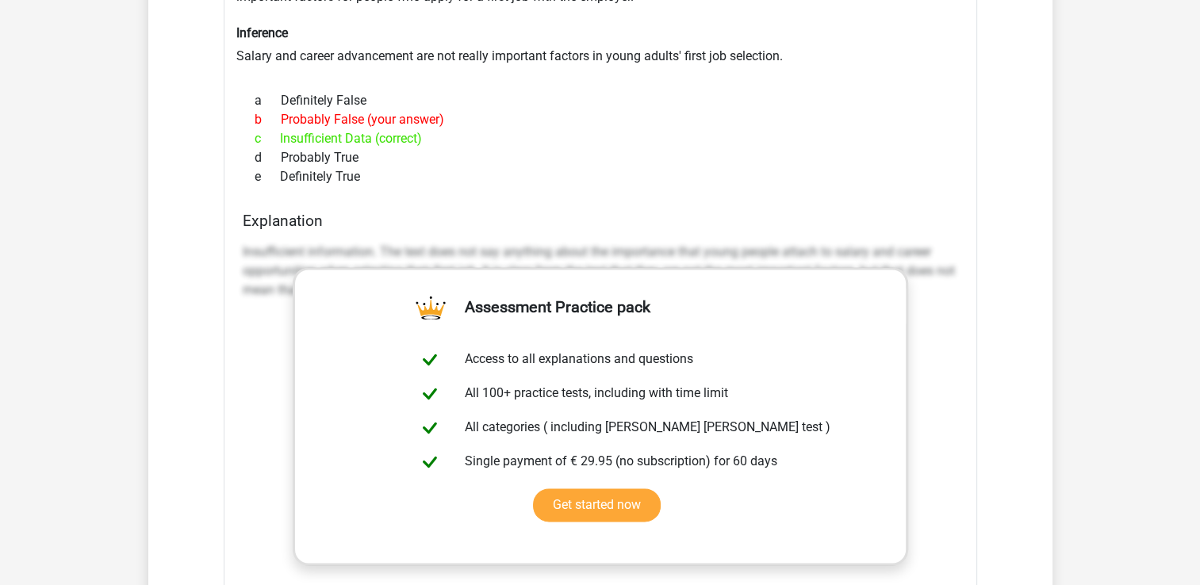
drag, startPoint x: 585, startPoint y: 205, endPoint x: 577, endPoint y: 211, distance: 10.8
click at [588, 212] on h4 "Explanation" at bounding box center [600, 221] width 715 height 18
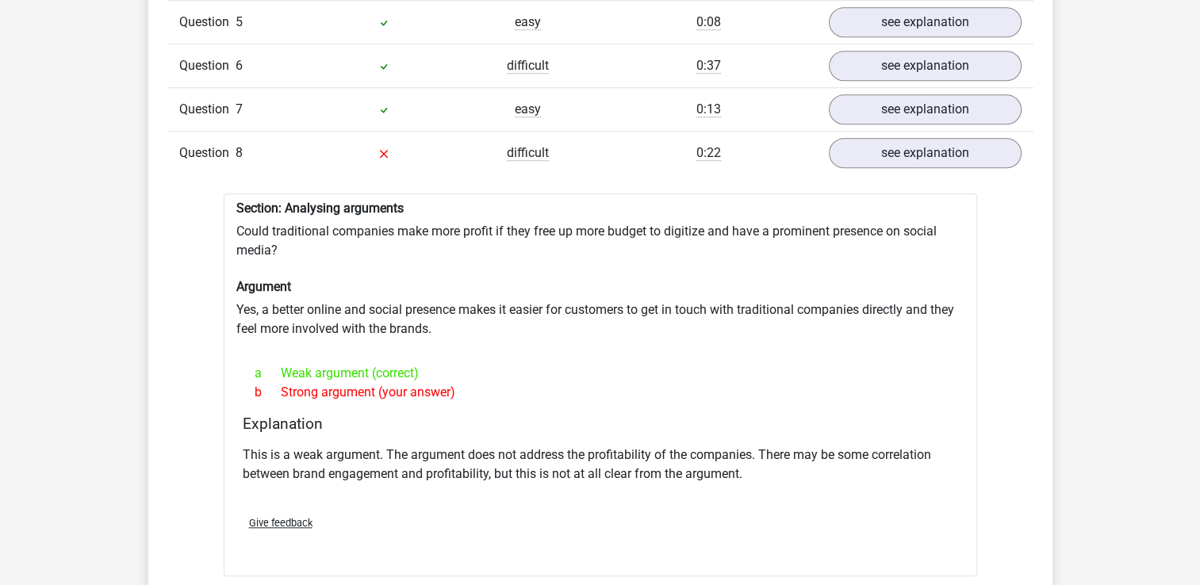
scroll to position [1428, 0]
